Goal: Check status

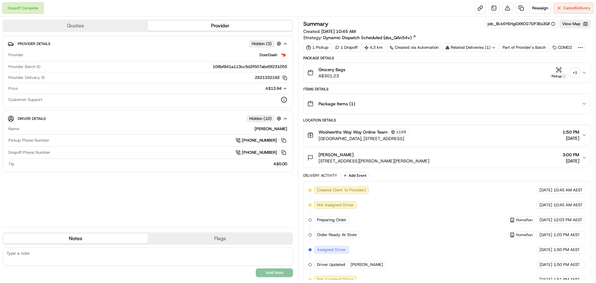
click at [578, 69] on div "+ 1" at bounding box center [575, 72] width 9 height 9
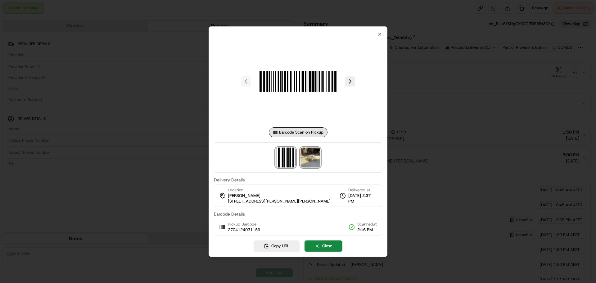
click at [306, 157] on img at bounding box center [311, 157] width 20 height 20
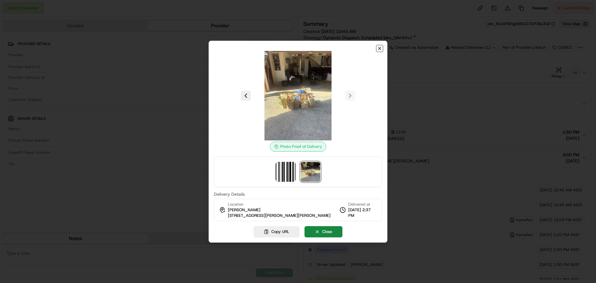
click at [377, 49] on icon "button" at bounding box center [379, 48] width 5 height 5
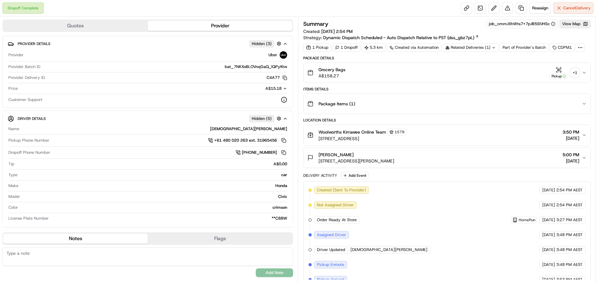
click at [572, 82] on button "Grocery Bags A$158.27 Pickup + 1" at bounding box center [447, 73] width 287 height 20
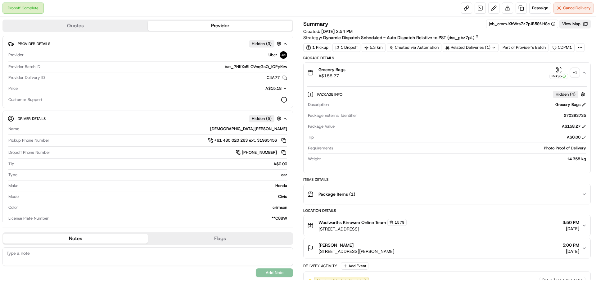
click at [574, 72] on div "+ 1" at bounding box center [575, 72] width 9 height 9
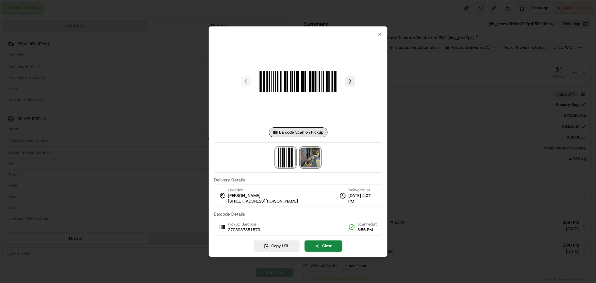
click at [316, 158] on img at bounding box center [311, 157] width 20 height 20
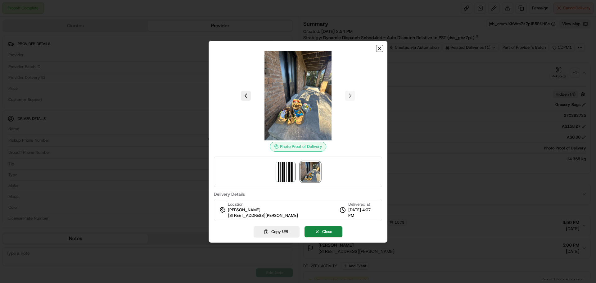
click at [380, 47] on icon "button" at bounding box center [379, 48] width 5 height 5
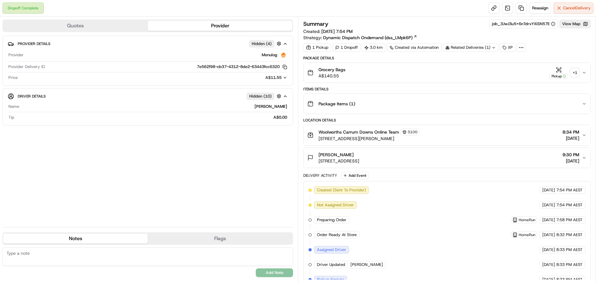
drag, startPoint x: 584, startPoint y: 70, endPoint x: 580, endPoint y: 70, distance: 4.0
click at [584, 70] on icon "button" at bounding box center [584, 72] width 5 height 5
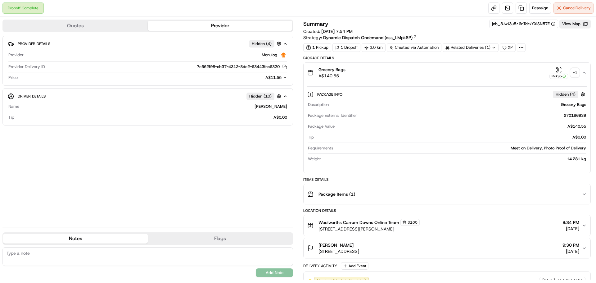
click at [580, 70] on div "Grocery Bags A$140.55 Pickup + 1" at bounding box center [444, 72] width 274 height 12
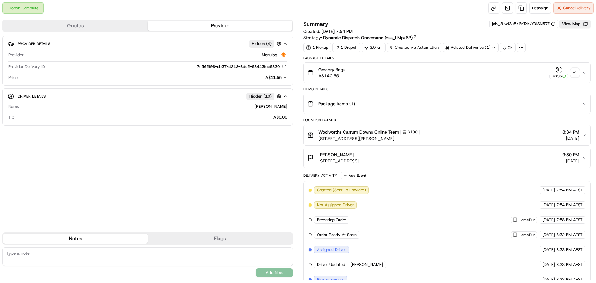
click at [573, 74] on div "+ 1" at bounding box center [575, 72] width 9 height 9
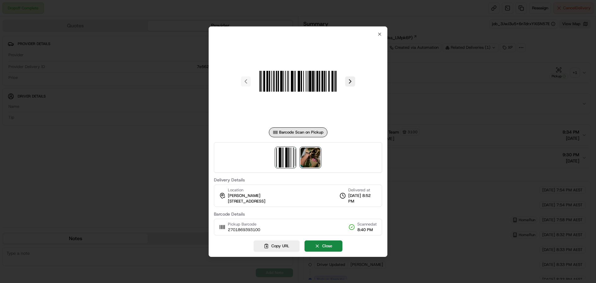
click at [306, 151] on img at bounding box center [311, 157] width 20 height 20
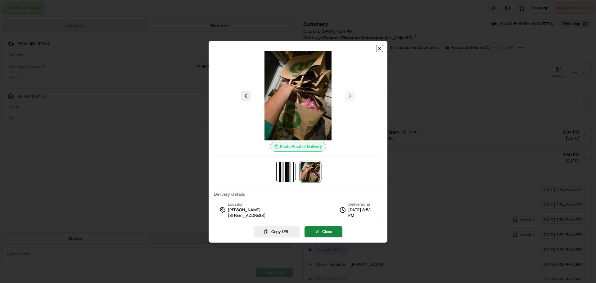
click at [380, 48] on icon "button" at bounding box center [379, 48] width 2 height 2
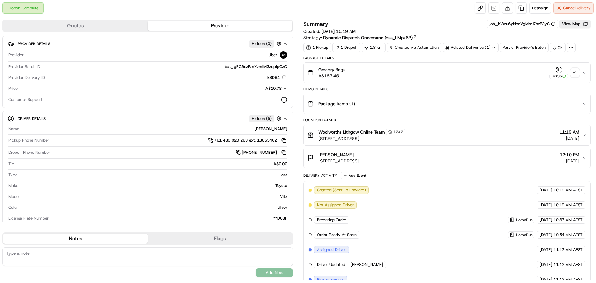
click at [575, 75] on div "+ 1" at bounding box center [575, 72] width 9 height 9
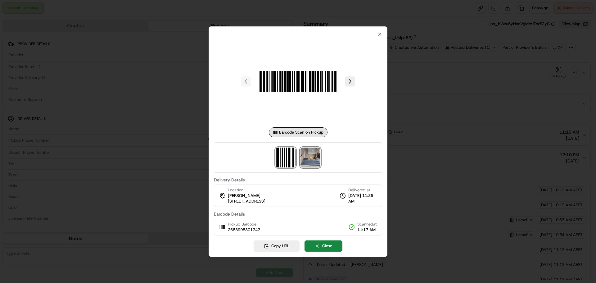
click at [305, 158] on img at bounding box center [311, 157] width 20 height 20
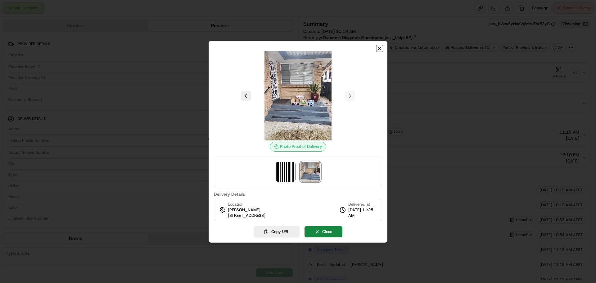
click at [380, 49] on icon "button" at bounding box center [379, 48] width 2 height 2
